Goal: Task Accomplishment & Management: Use online tool/utility

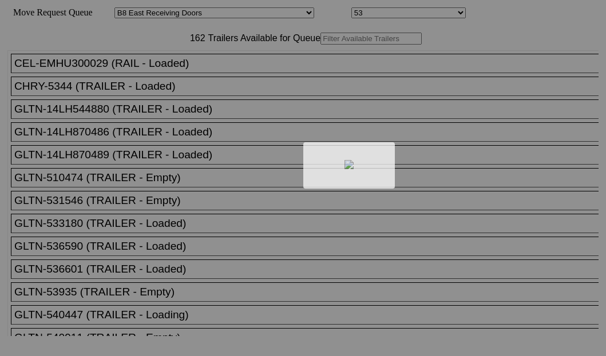
select select "536"
select select "8221"
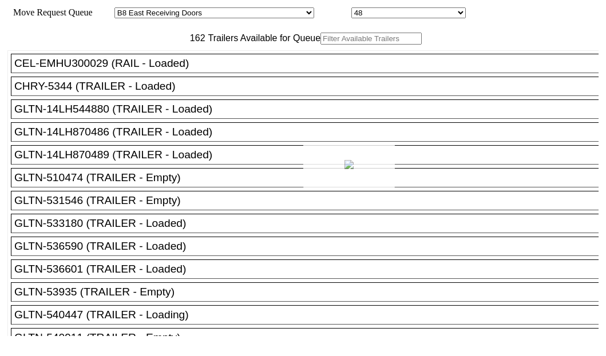
click at [197, 74] on div at bounding box center [303, 178] width 606 height 356
click at [320, 45] on input "text" at bounding box center [370, 39] width 101 height 12
paste input "STTU433383"
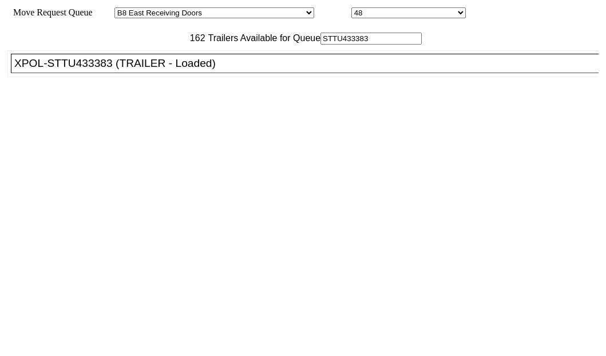
type input "STTU433383"
click at [103, 70] on div "XPOL-STTU433383 (TRAILER - Loaded)" at bounding box center [309, 63] width 591 height 13
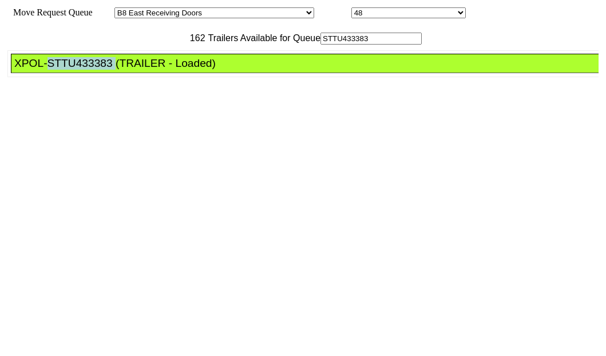
click at [103, 70] on div "XPOL-STTU433383 (TRAILER - Loaded)" at bounding box center [309, 63] width 591 height 13
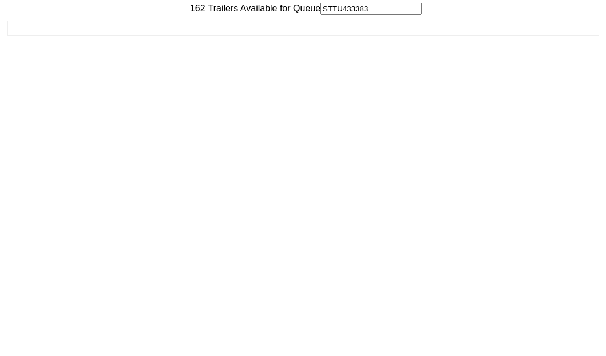
scroll to position [46, 0]
